Goal: Subscribe to service/newsletter

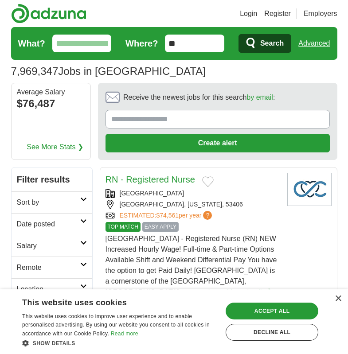
scroll to position [44, 0]
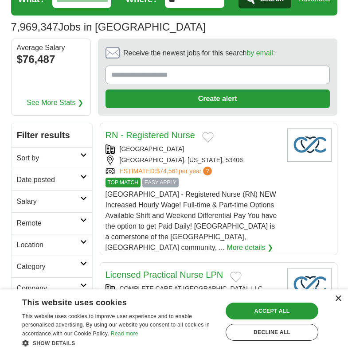
click at [336, 300] on div "×" at bounding box center [338, 299] width 7 height 7
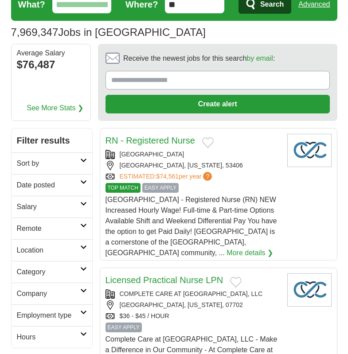
scroll to position [0, 0]
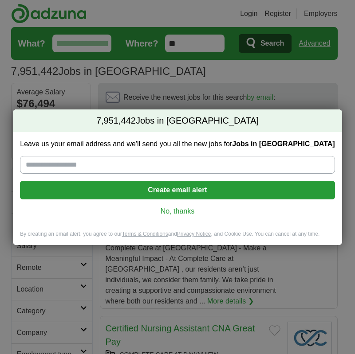
click at [165, 168] on input "Leave us your email address and we'll send you all the new jobs for Jobs in US" at bounding box center [177, 165] width 314 height 18
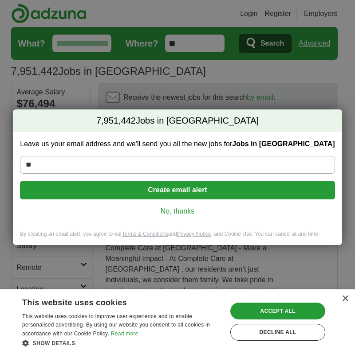
type input "**********"
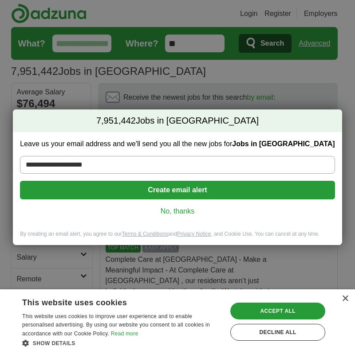
click at [163, 193] on button "Create email alert" at bounding box center [177, 190] width 314 height 19
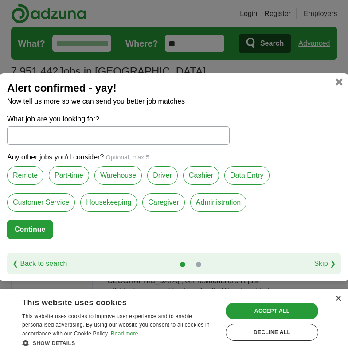
click at [76, 175] on label "Part-time" at bounding box center [69, 175] width 40 height 19
click at [29, 231] on button "Continue" at bounding box center [30, 229] width 46 height 19
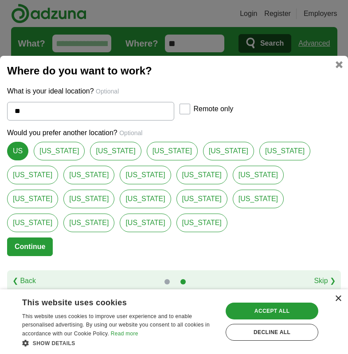
click at [339, 298] on div "×" at bounding box center [338, 299] width 7 height 7
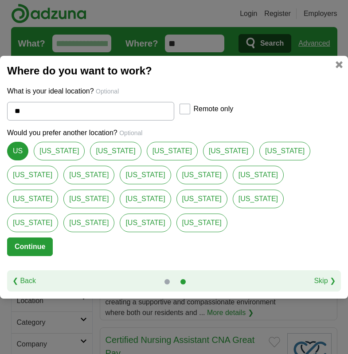
click at [322, 276] on link "Skip ❯" at bounding box center [325, 281] width 22 height 11
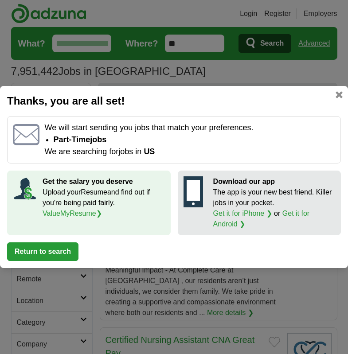
click at [340, 94] on link at bounding box center [339, 94] width 7 height 7
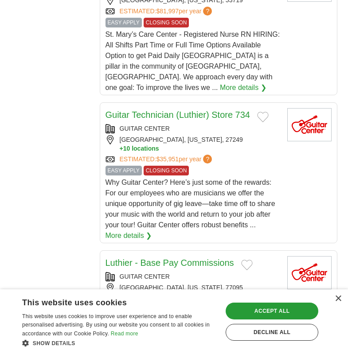
scroll to position [1330, 0]
